Goal: Navigation & Orientation: Find specific page/section

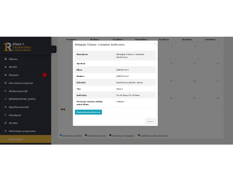
scroll to position [111, 0]
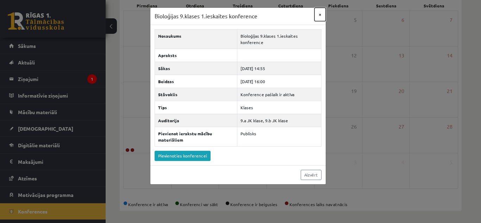
click at [318, 14] on button "×" at bounding box center [320, 14] width 11 height 13
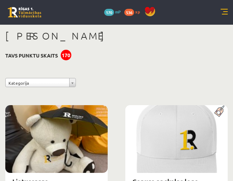
click at [20, 12] on link at bounding box center [24, 12] width 33 height 11
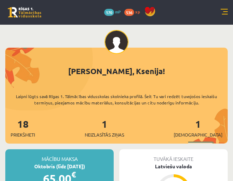
click at [222, 8] on div "0 Dāvanas 170 mP 536 xp" at bounding box center [116, 12] width 233 height 25
click at [226, 14] on link at bounding box center [223, 12] width 7 height 7
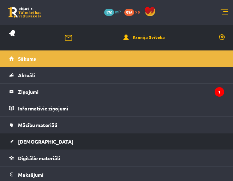
click at [145, 139] on link "[DEMOGRAPHIC_DATA]" at bounding box center [116, 141] width 215 height 16
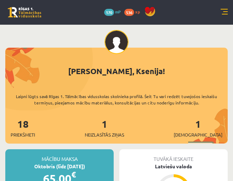
drag, startPoint x: 0, startPoint y: 0, endPoint x: 223, endPoint y: 13, distance: 223.5
click at [223, 13] on link at bounding box center [223, 12] width 7 height 7
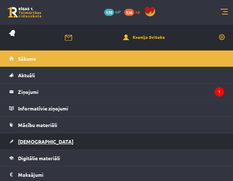
click at [59, 138] on link "[DEMOGRAPHIC_DATA]" at bounding box center [116, 141] width 215 height 16
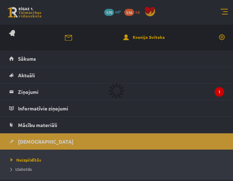
click at [59, 138] on div at bounding box center [116, 90] width 233 height 181
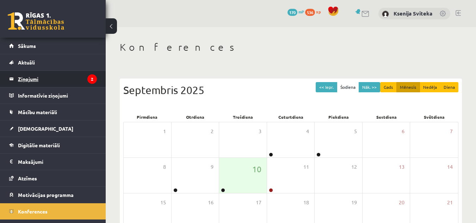
click at [51, 72] on legend "Ziņojumi 2" at bounding box center [57, 79] width 79 height 16
